Goal: Task Accomplishment & Management: Manage account settings

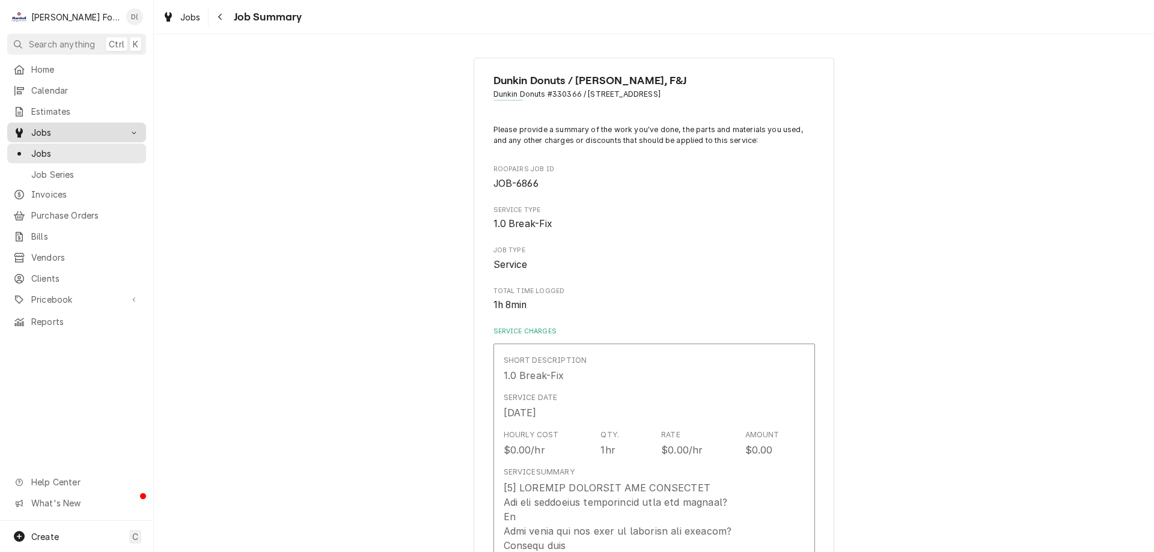
scroll to position [1743, 0]
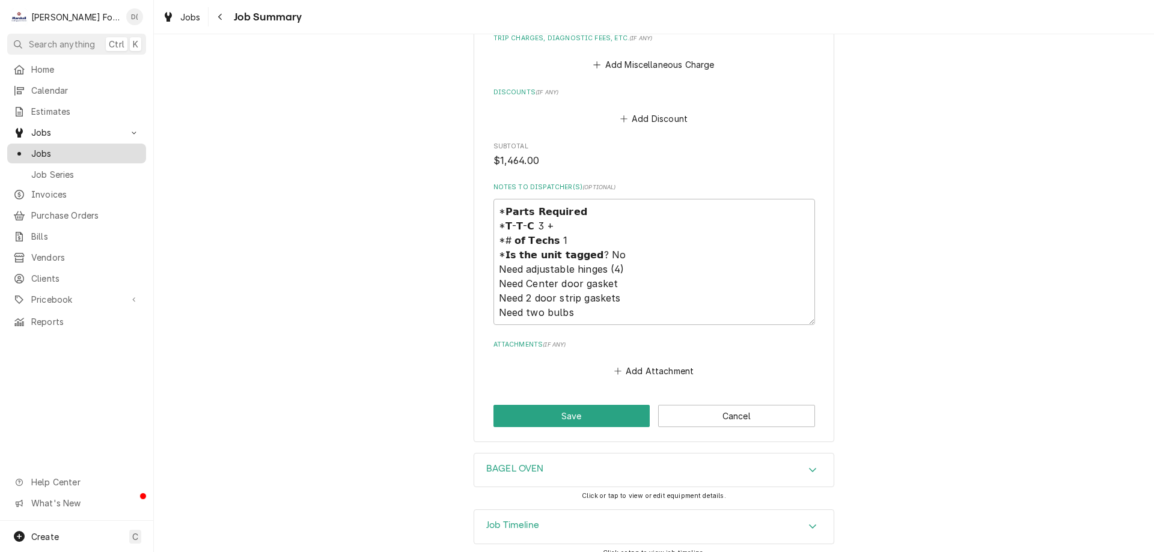
click at [100, 147] on span "Jobs" at bounding box center [85, 153] width 109 height 13
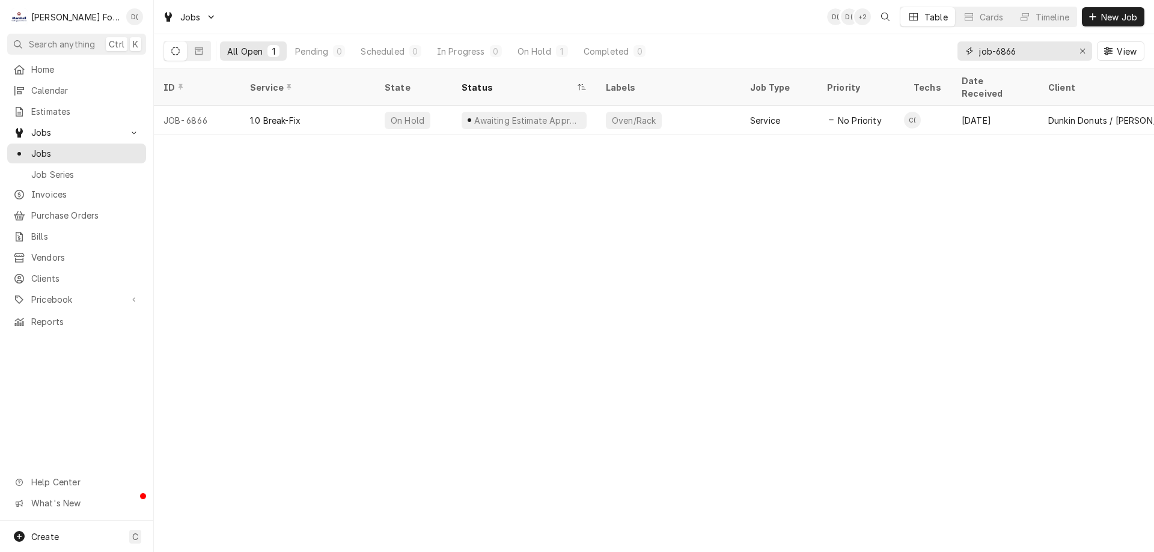
click at [1036, 54] on input "job-6866" at bounding box center [1024, 50] width 90 height 19
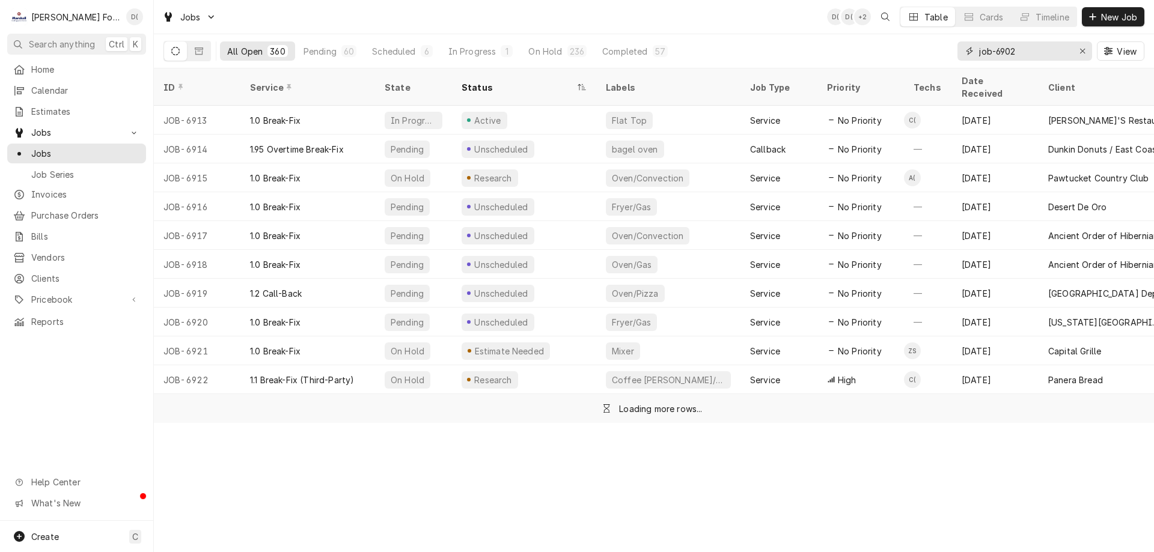
type input "job-6902"
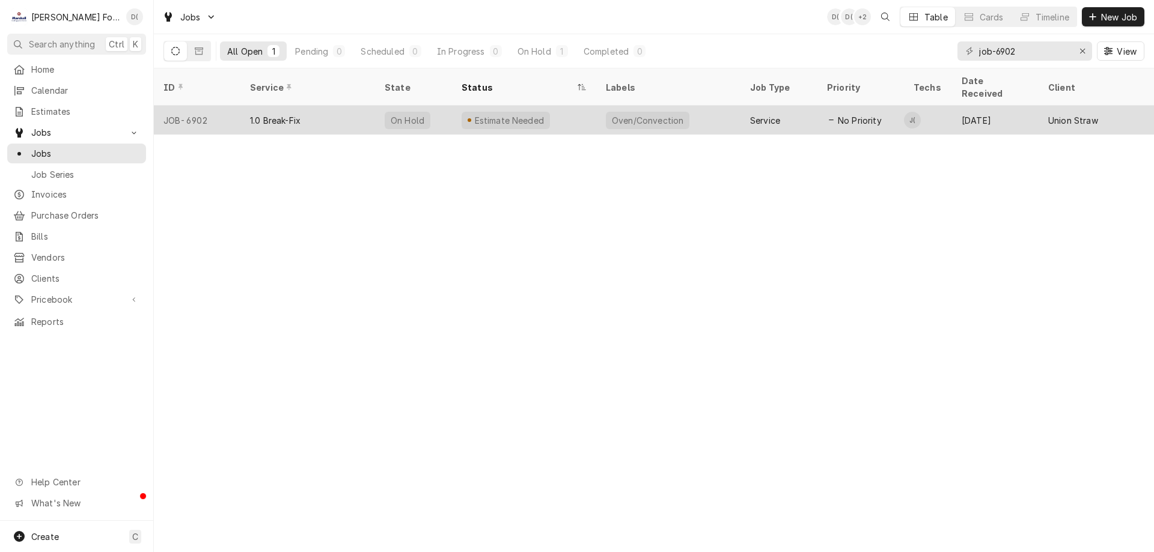
click at [688, 109] on div "Oven/Convection" at bounding box center [668, 120] width 144 height 29
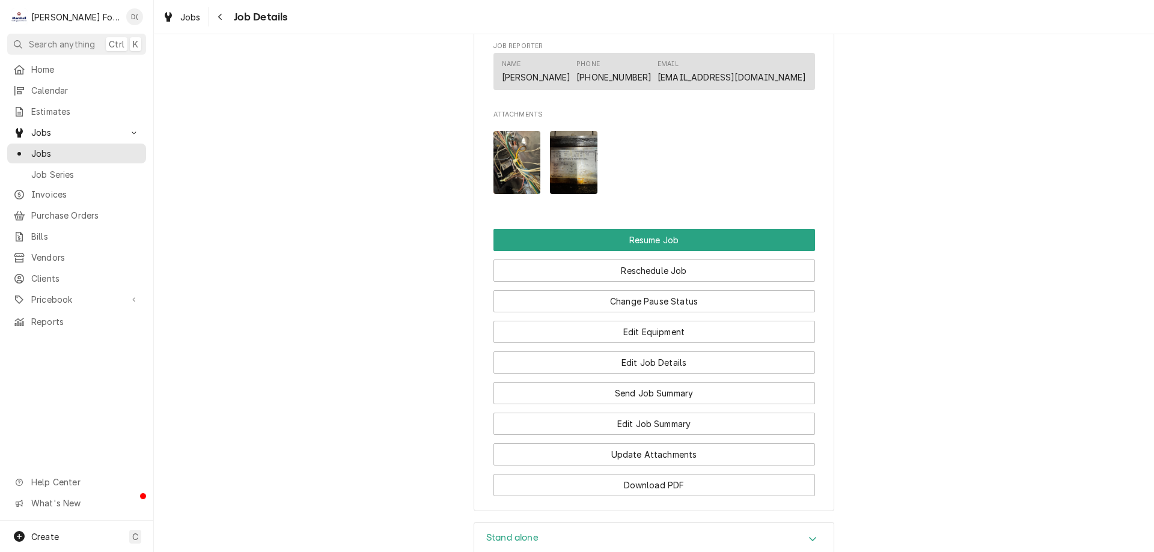
scroll to position [1082, 0]
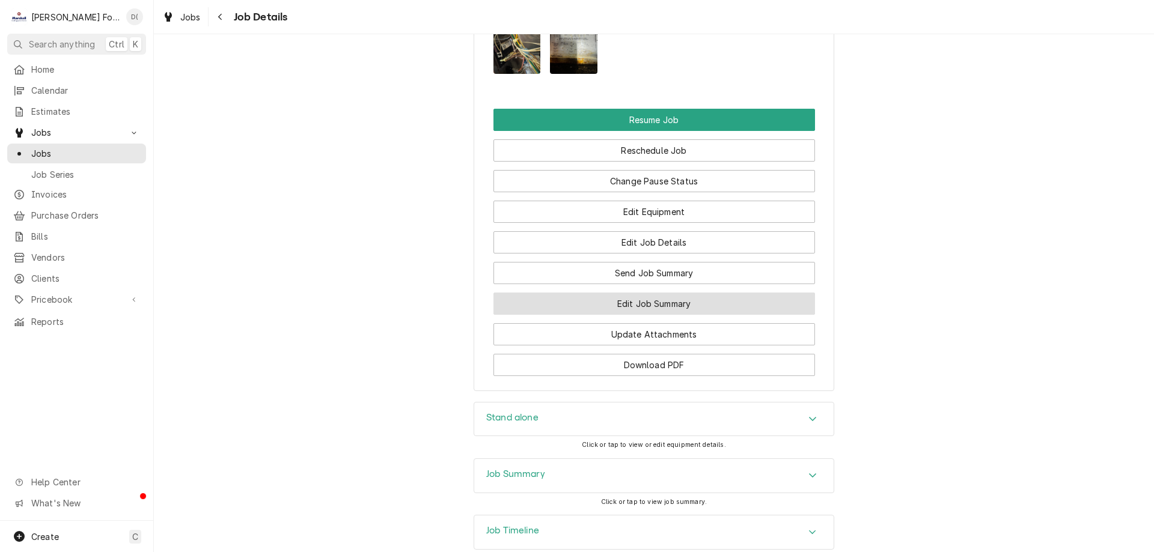
click at [577, 315] on button "Edit Job Summary" at bounding box center [655, 304] width 322 height 22
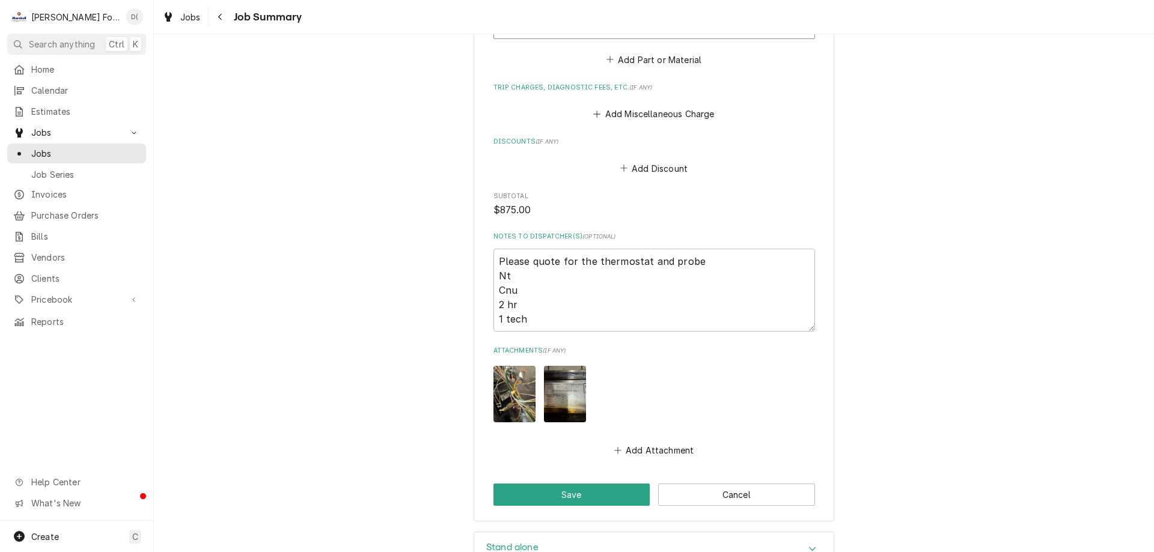
scroll to position [1341, 0]
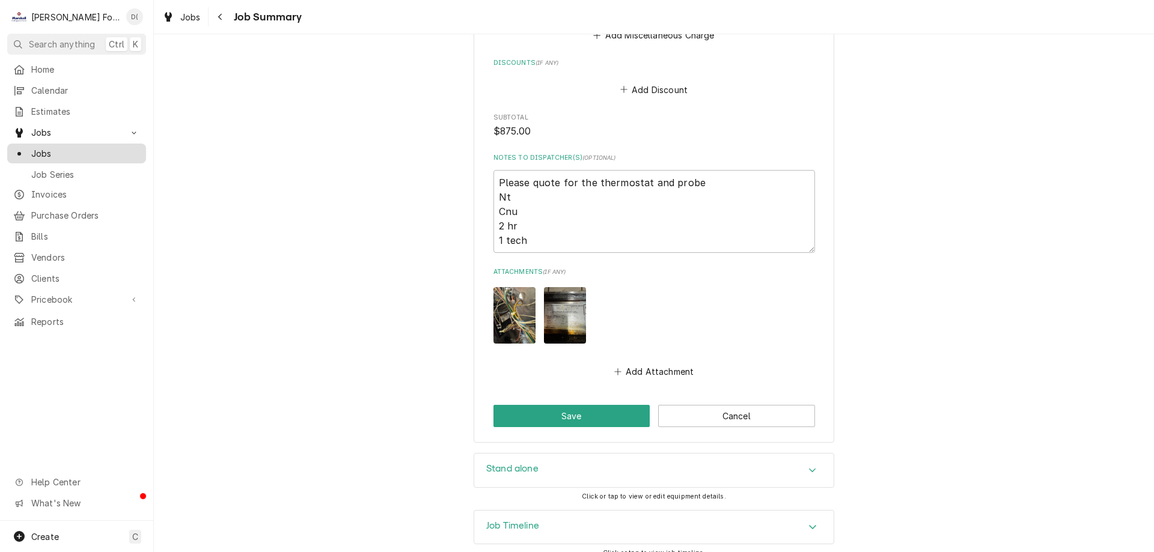
click at [74, 147] on span "Jobs" at bounding box center [85, 153] width 109 height 13
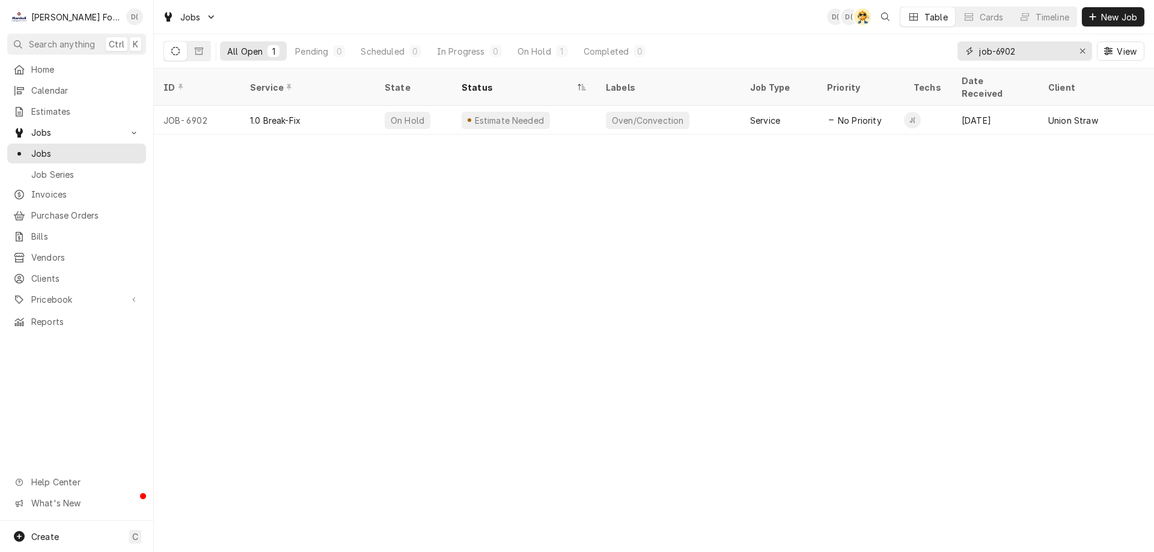
click at [1050, 52] on input "job-6902" at bounding box center [1024, 50] width 90 height 19
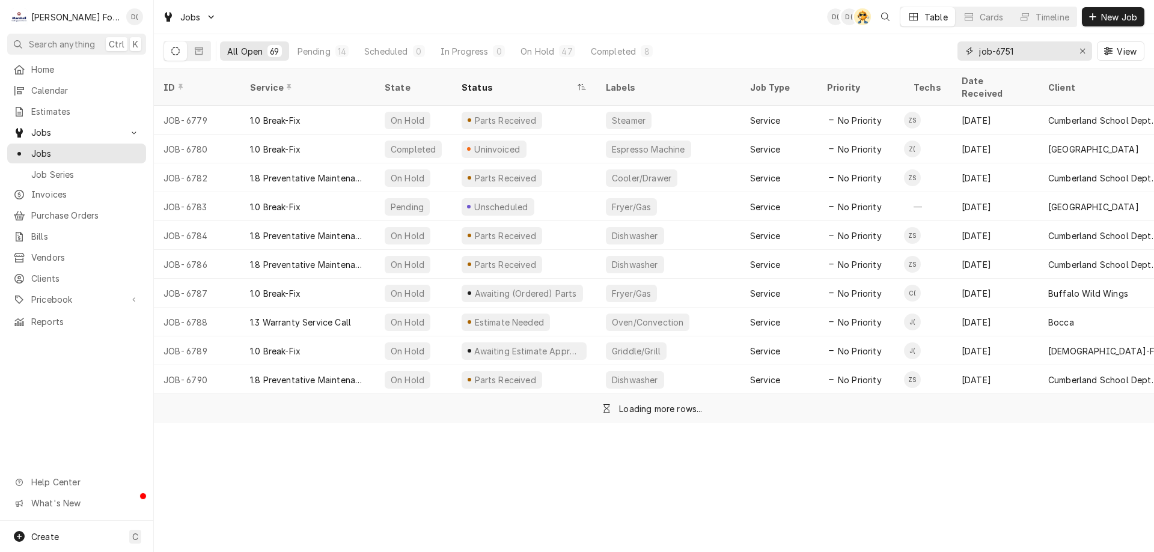
type input "job-6751"
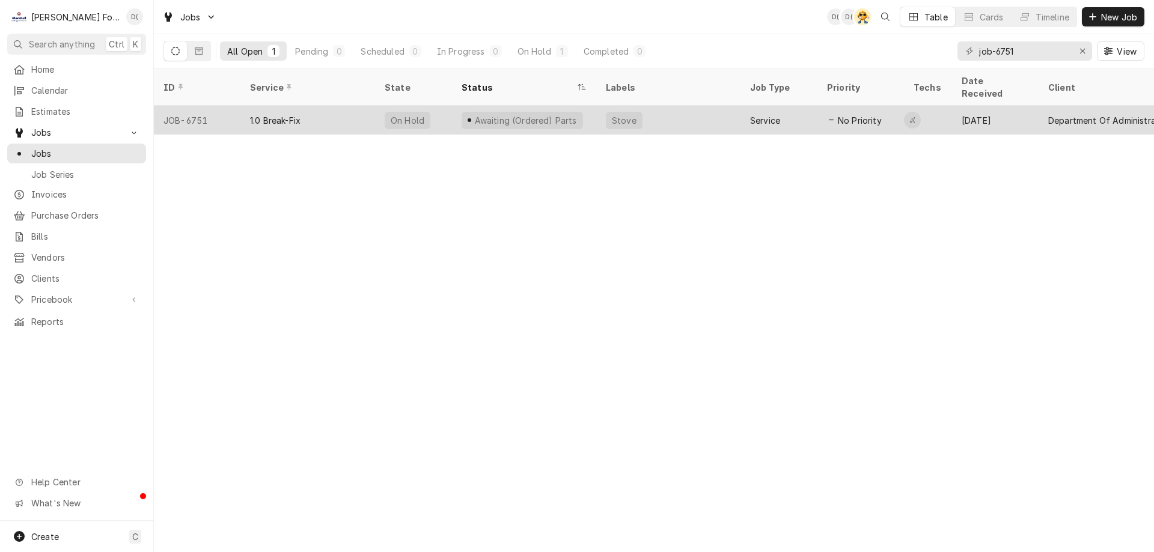
click at [550, 114] on div "Awaiting (Ordered) Parts" at bounding box center [524, 120] width 144 height 29
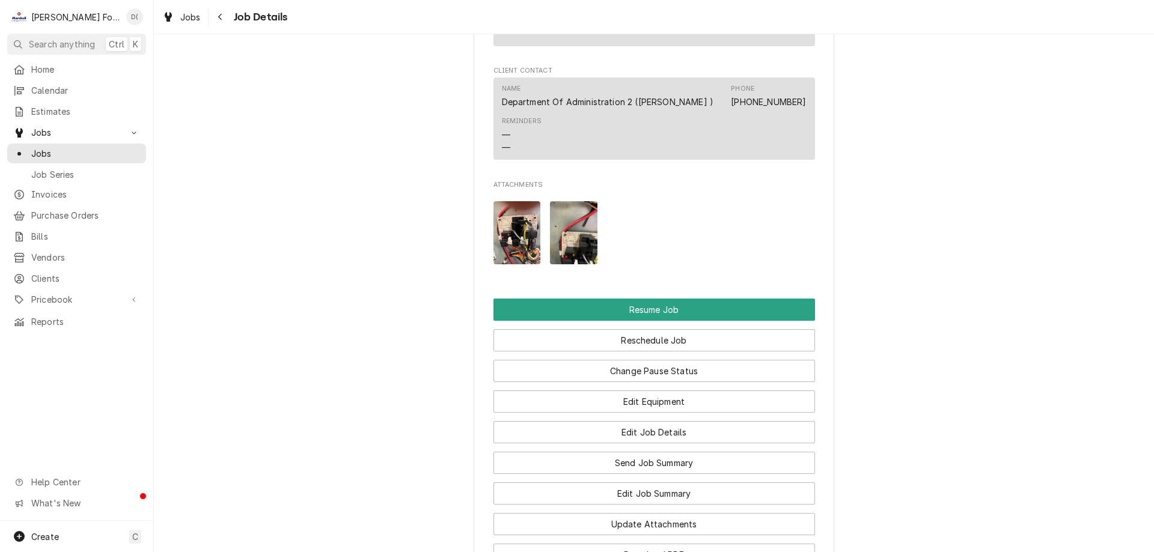
scroll to position [1803, 0]
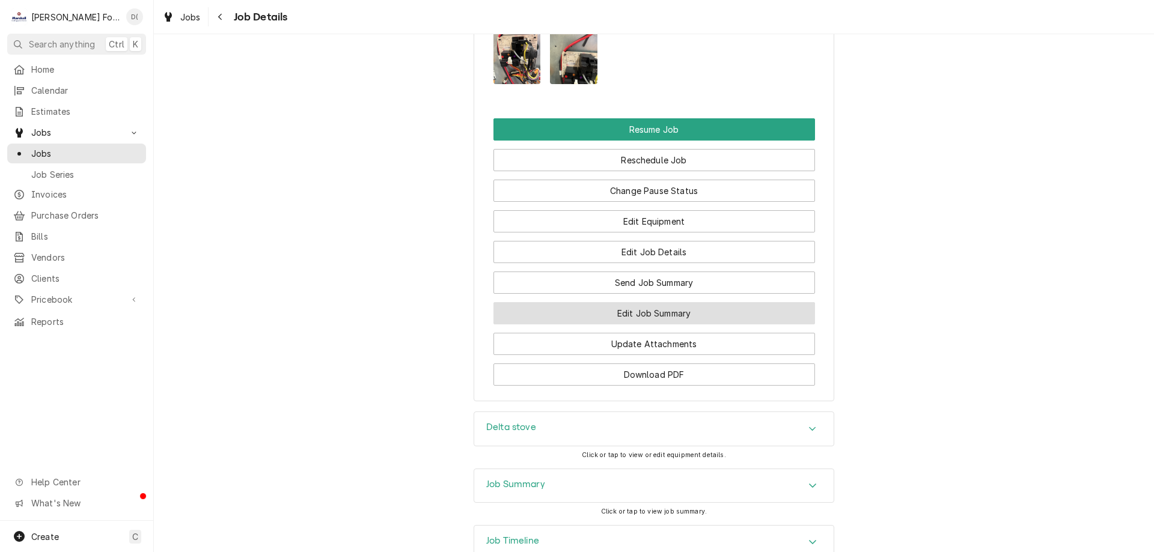
click at [620, 302] on button "Edit Job Summary" at bounding box center [655, 313] width 322 height 22
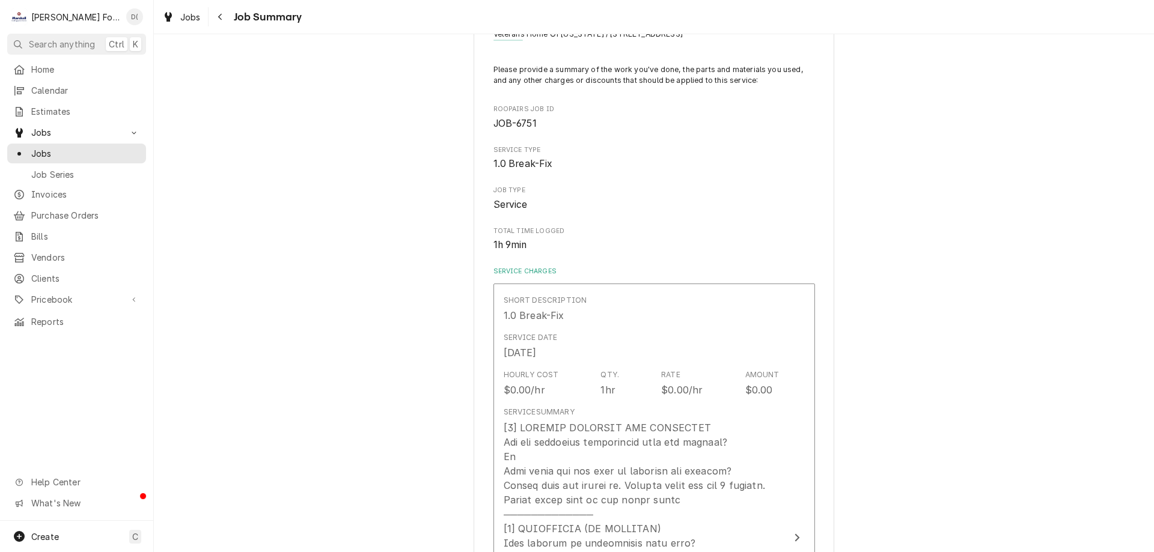
scroll to position [180, 0]
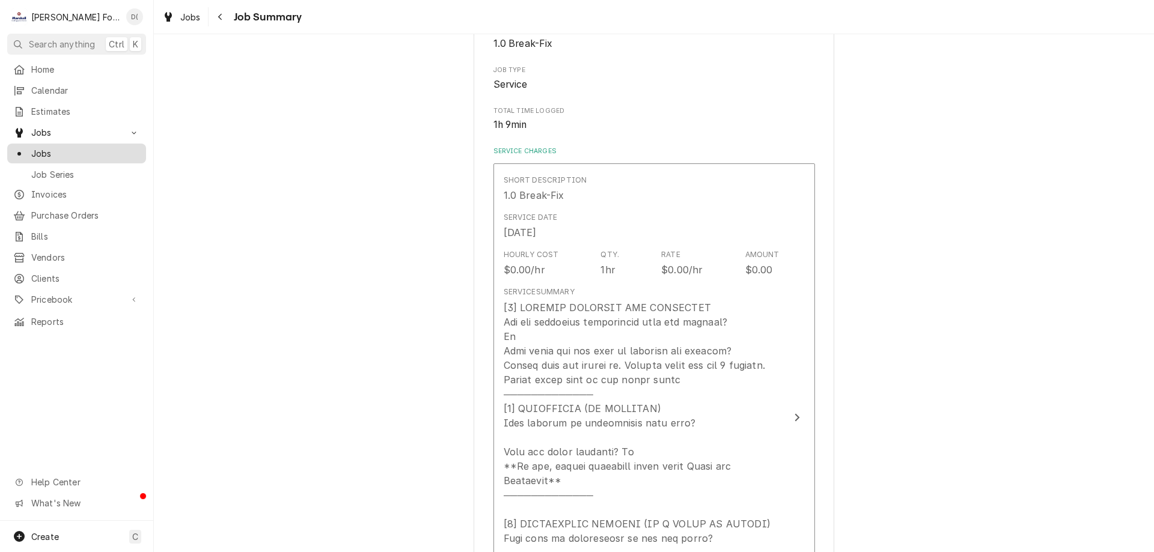
click at [95, 153] on span "Jobs" at bounding box center [85, 153] width 109 height 13
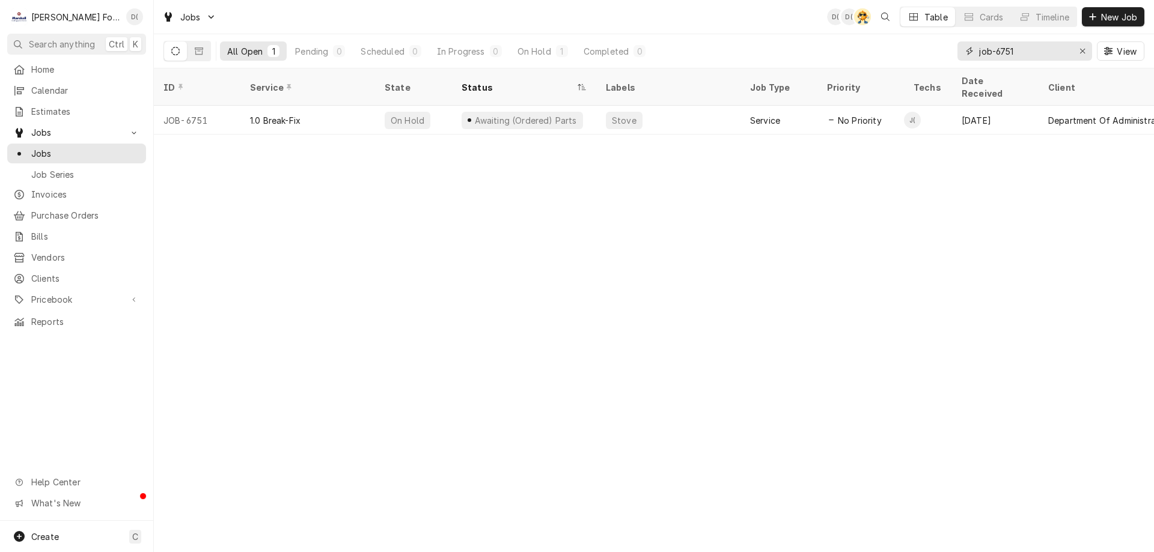
click at [1029, 56] on input "job-6751" at bounding box center [1024, 50] width 90 height 19
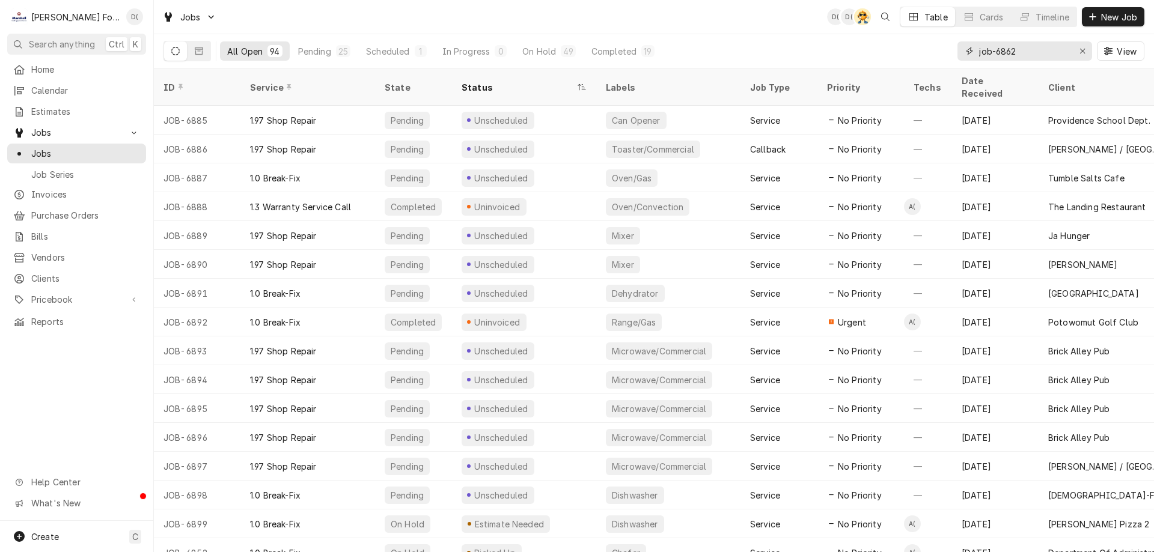
type input "job-6862"
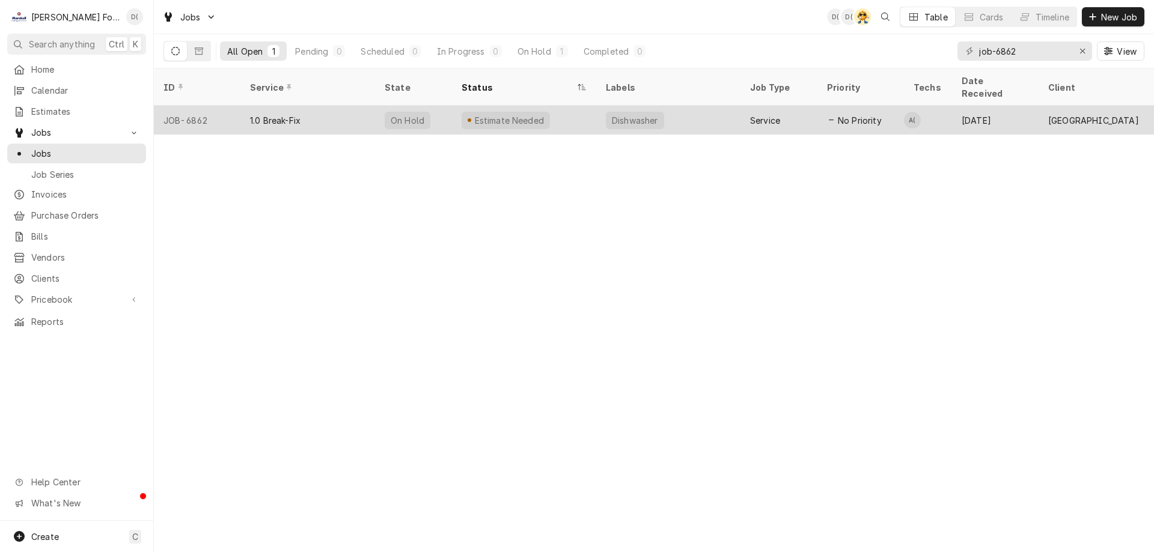
click at [443, 106] on div "On Hold" at bounding box center [413, 120] width 77 height 29
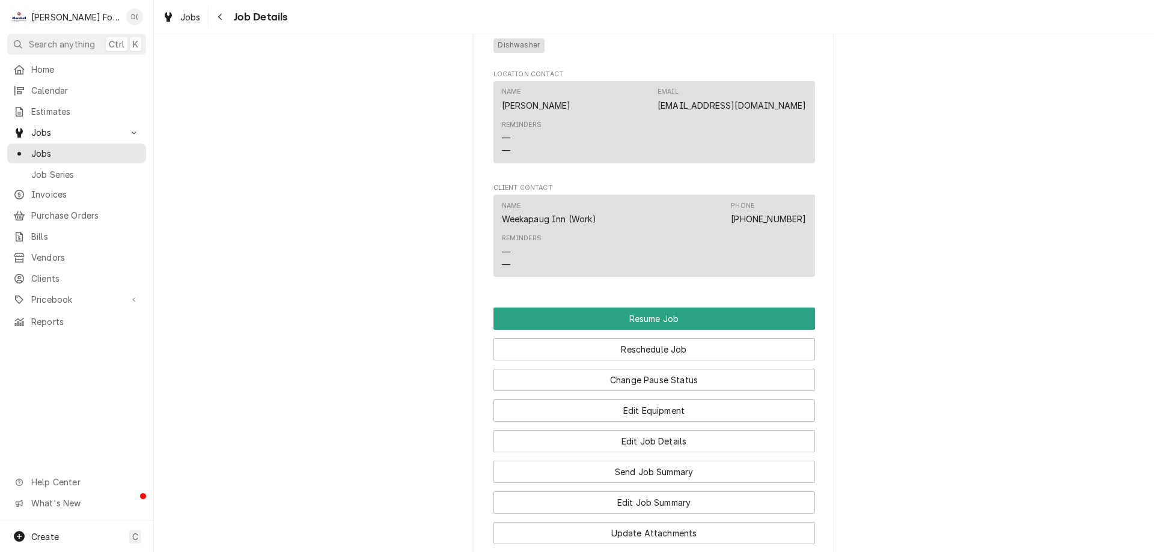
scroll to position [1022, 0]
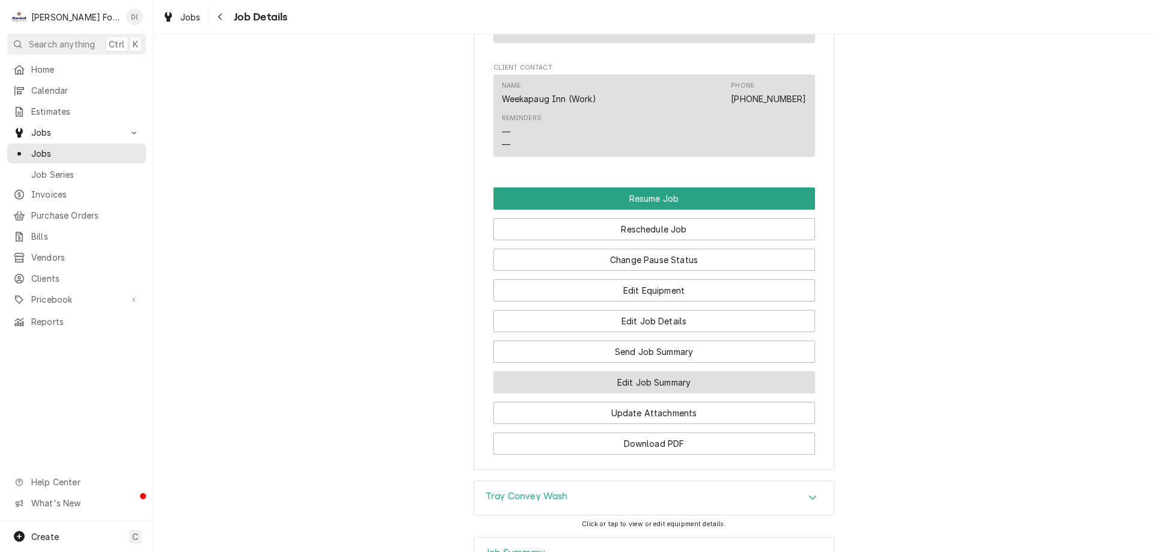
click at [647, 390] on button "Edit Job Summary" at bounding box center [655, 383] width 322 height 22
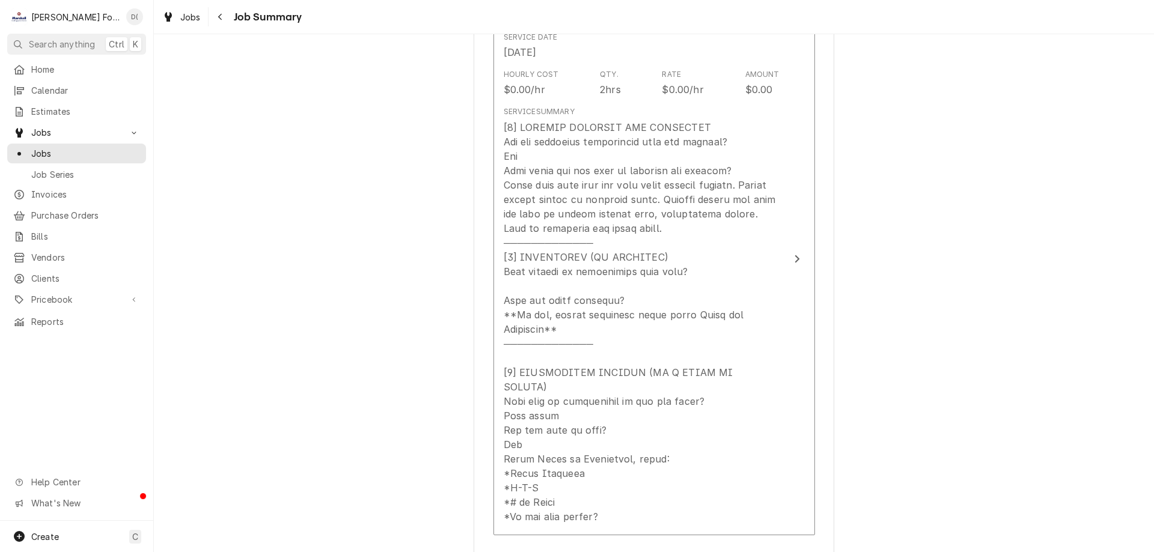
scroll to position [421, 0]
